Goal: Task Accomplishment & Management: Complete application form

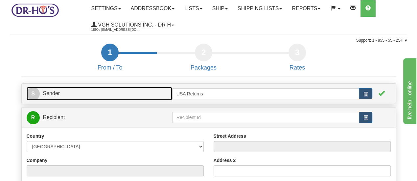
click at [32, 97] on span "S" at bounding box center [33, 93] width 13 height 13
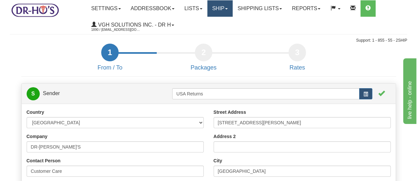
click at [226, 7] on link "Ship" at bounding box center [219, 8] width 25 height 16
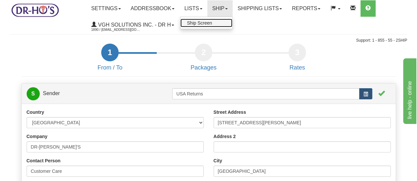
click at [212, 22] on span "Ship Screen" at bounding box center [199, 22] width 25 height 5
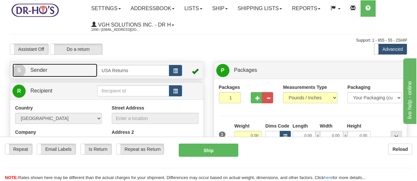
click at [19, 71] on span "S" at bounding box center [18, 70] width 13 height 13
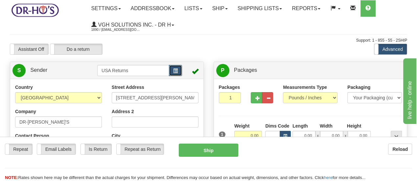
click at [176, 71] on span "button" at bounding box center [175, 71] width 5 height 4
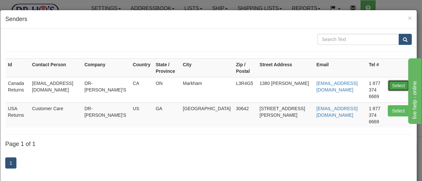
click at [389, 80] on button "Select" at bounding box center [398, 85] width 21 height 11
type input "Canada Returns"
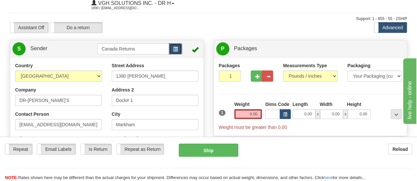
scroll to position [33, 0]
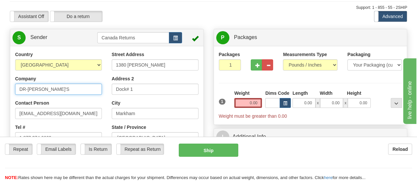
drag, startPoint x: 58, startPoint y: 92, endPoint x: 3, endPoint y: 83, distance: 55.9
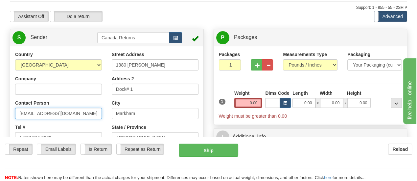
drag, startPoint x: 68, startPoint y: 116, endPoint x: 3, endPoint y: 102, distance: 67.1
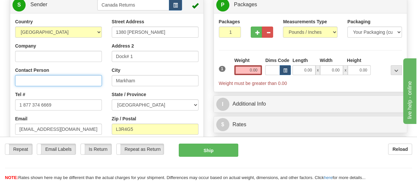
scroll to position [99, 0]
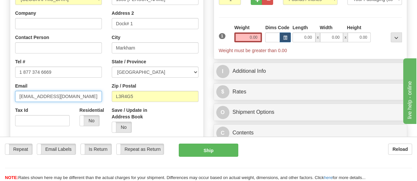
drag, startPoint x: 70, startPoint y: 100, endPoint x: 8, endPoint y: 91, distance: 63.3
click at [10, 91] on div "Country [GEOGRAPHIC_DATA] [GEOGRAPHIC_DATA] [GEOGRAPHIC_DATA] [GEOGRAPHIC_DATA]…" at bounding box center [106, 77] width 193 height 182
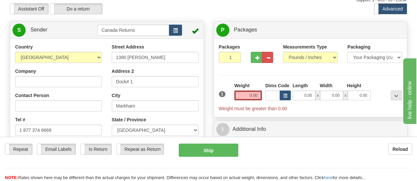
scroll to position [33, 0]
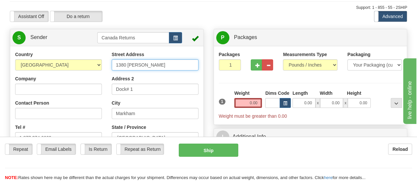
drag, startPoint x: 159, startPoint y: 66, endPoint x: 87, endPoint y: 60, distance: 71.5
click at [87, 60] on div "Country [GEOGRAPHIC_DATA] [GEOGRAPHIC_DATA] [GEOGRAPHIC_DATA] [GEOGRAPHIC_DATA]…" at bounding box center [106, 142] width 193 height 182
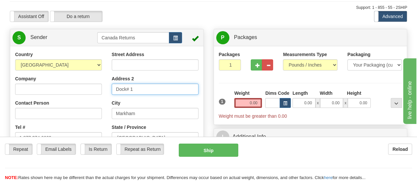
drag, startPoint x: 140, startPoint y: 89, endPoint x: 93, endPoint y: 86, distance: 47.4
click at [93, 86] on div "Country [GEOGRAPHIC_DATA] [GEOGRAPHIC_DATA] [GEOGRAPHIC_DATA] [GEOGRAPHIC_DATA]…" at bounding box center [106, 142] width 193 height 182
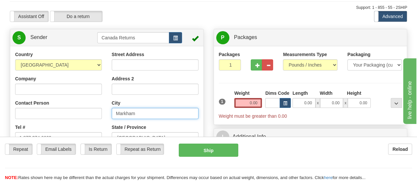
drag, startPoint x: 151, startPoint y: 113, endPoint x: 105, endPoint y: 109, distance: 45.8
click at [105, 109] on div "Country [GEOGRAPHIC_DATA] [GEOGRAPHIC_DATA] [GEOGRAPHIC_DATA] [GEOGRAPHIC_DATA]…" at bounding box center [106, 142] width 193 height 182
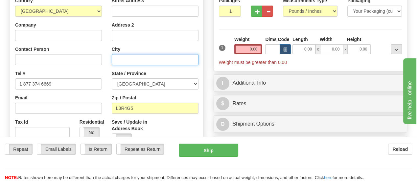
scroll to position [99, 0]
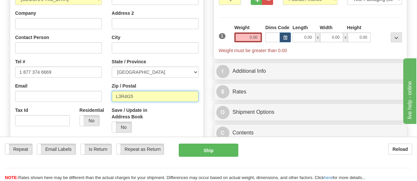
drag, startPoint x: 139, startPoint y: 98, endPoint x: 105, endPoint y: 96, distance: 33.9
click at [105, 96] on div "Country [GEOGRAPHIC_DATA] [GEOGRAPHIC_DATA] [GEOGRAPHIC_DATA] [GEOGRAPHIC_DATA]…" at bounding box center [106, 77] width 193 height 182
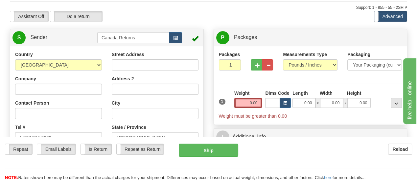
scroll to position [33, 0]
click at [67, 90] on input "Company" at bounding box center [58, 89] width 87 height 11
paste input "[PERSON_NAME]"
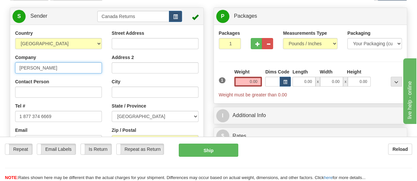
scroll to position [66, 0]
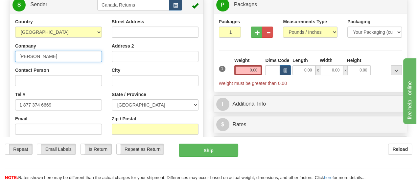
type input "[PERSON_NAME]"
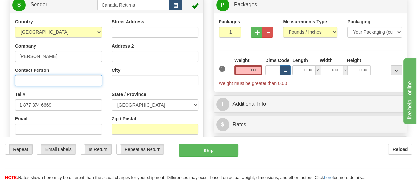
click at [69, 80] on input "Contact Person" at bounding box center [58, 80] width 87 height 11
paste input "[PERSON_NAME]"
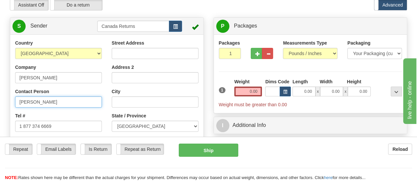
scroll to position [33, 0]
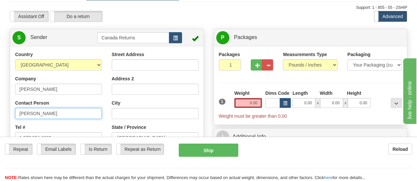
type input "[PERSON_NAME]"
